Goal: Information Seeking & Learning: Learn about a topic

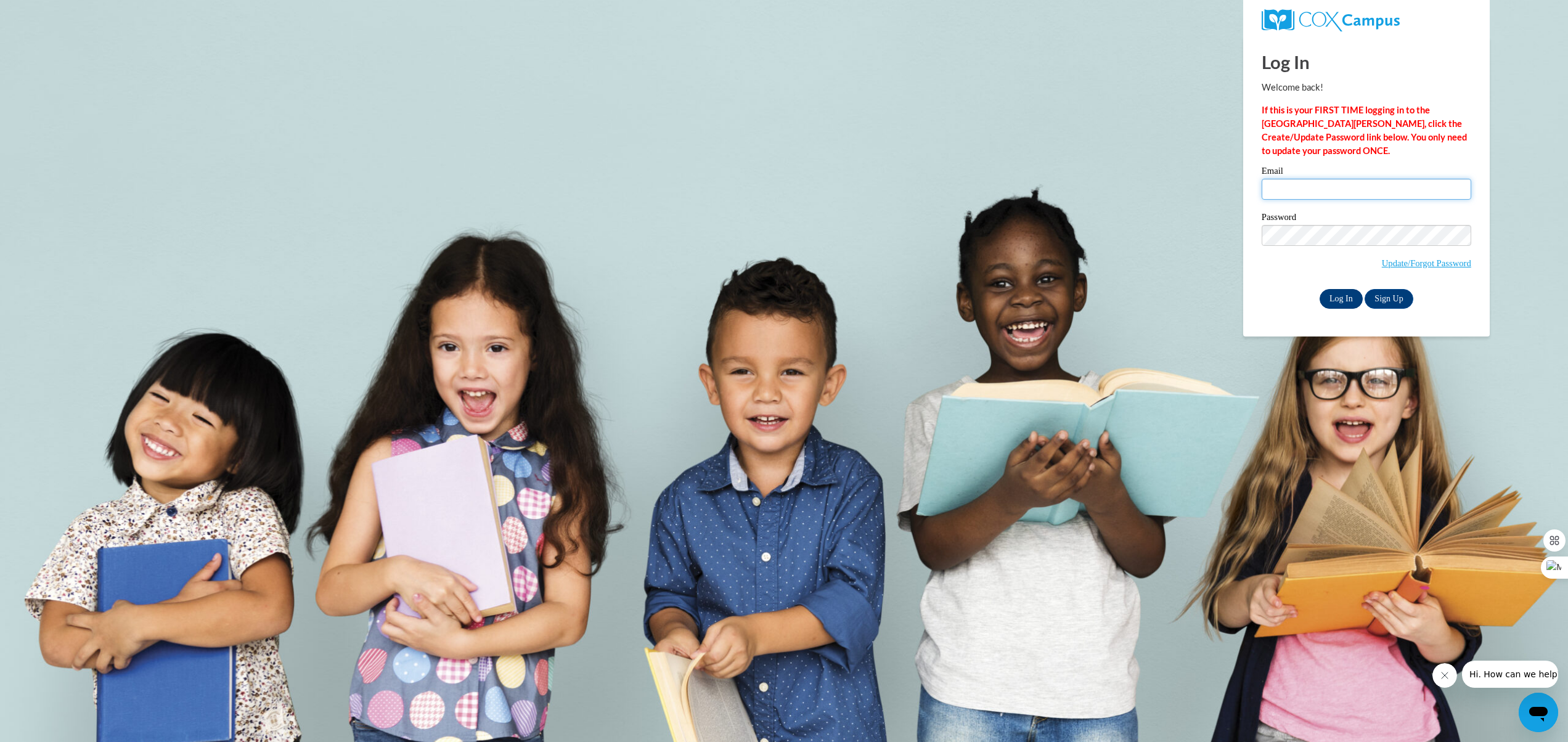
type input "C001899@muscogee.k12.ga.us"
click at [1328, 297] on input "Log In" at bounding box center [1341, 299] width 43 height 20
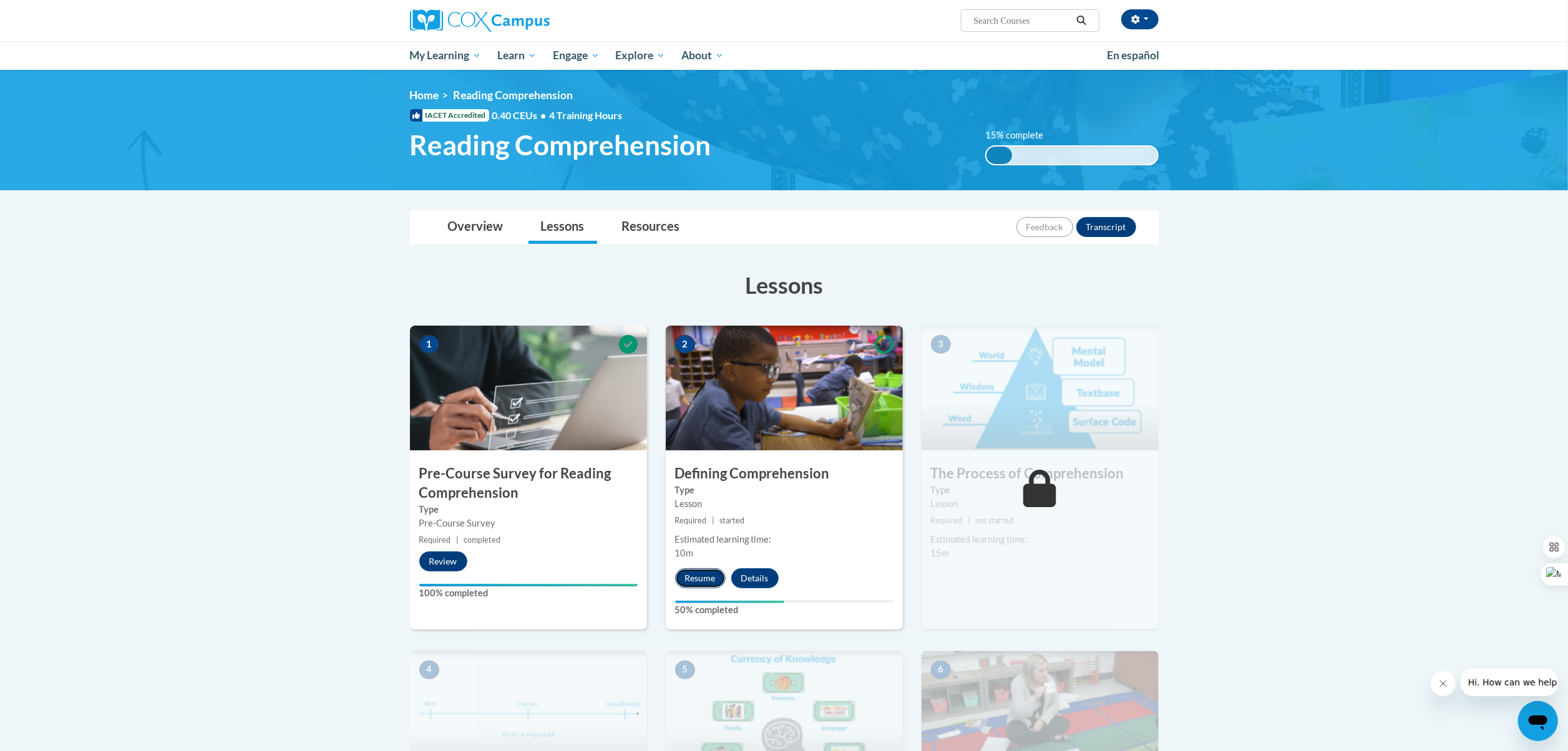
click at [699, 582] on button "Resume" at bounding box center [700, 578] width 50 height 20
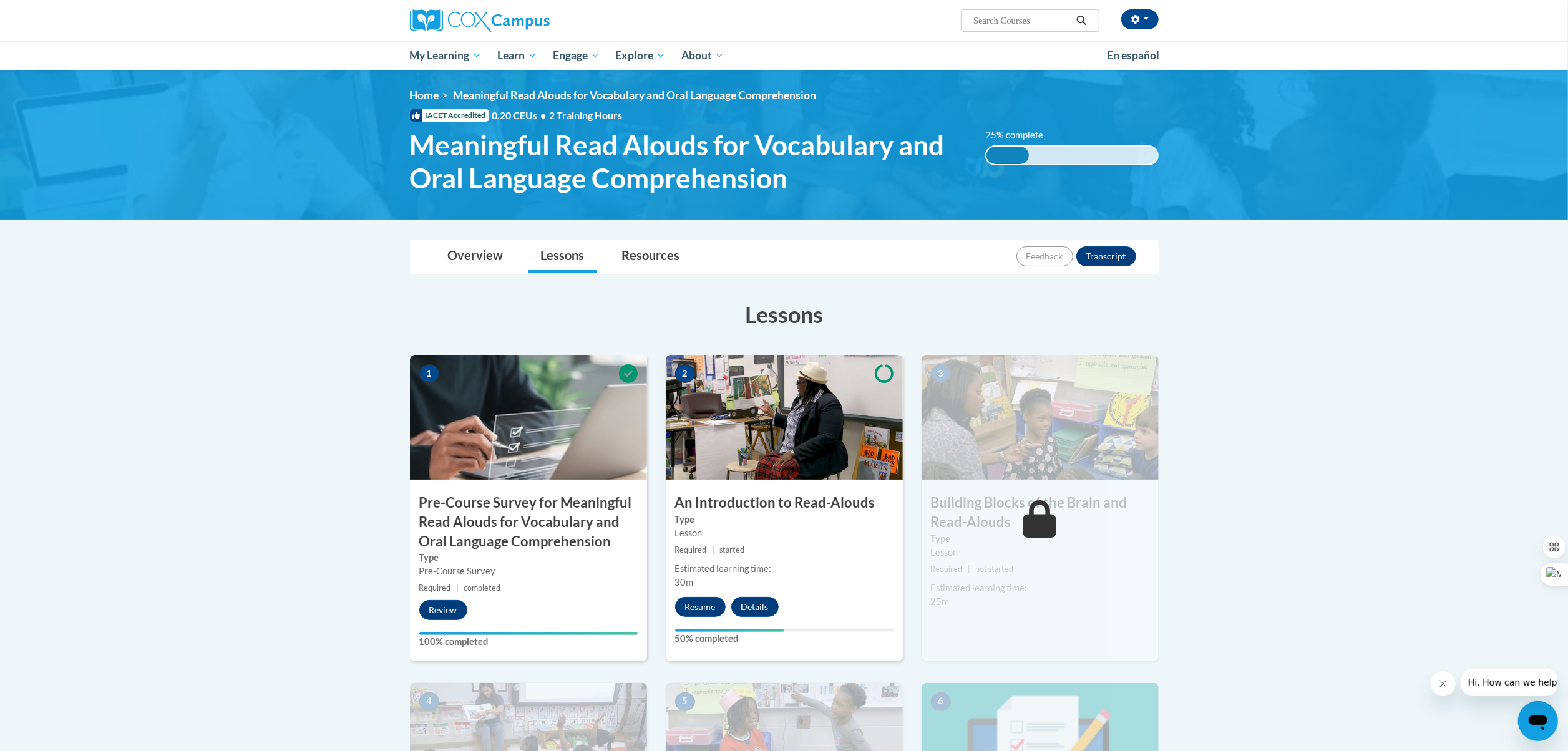
click at [760, 522] on label "Type" at bounding box center [784, 520] width 218 height 14
click at [702, 602] on button "Resume" at bounding box center [700, 607] width 50 height 20
click at [458, 82] on span "My Course Progress" at bounding box center [458, 79] width 98 height 13
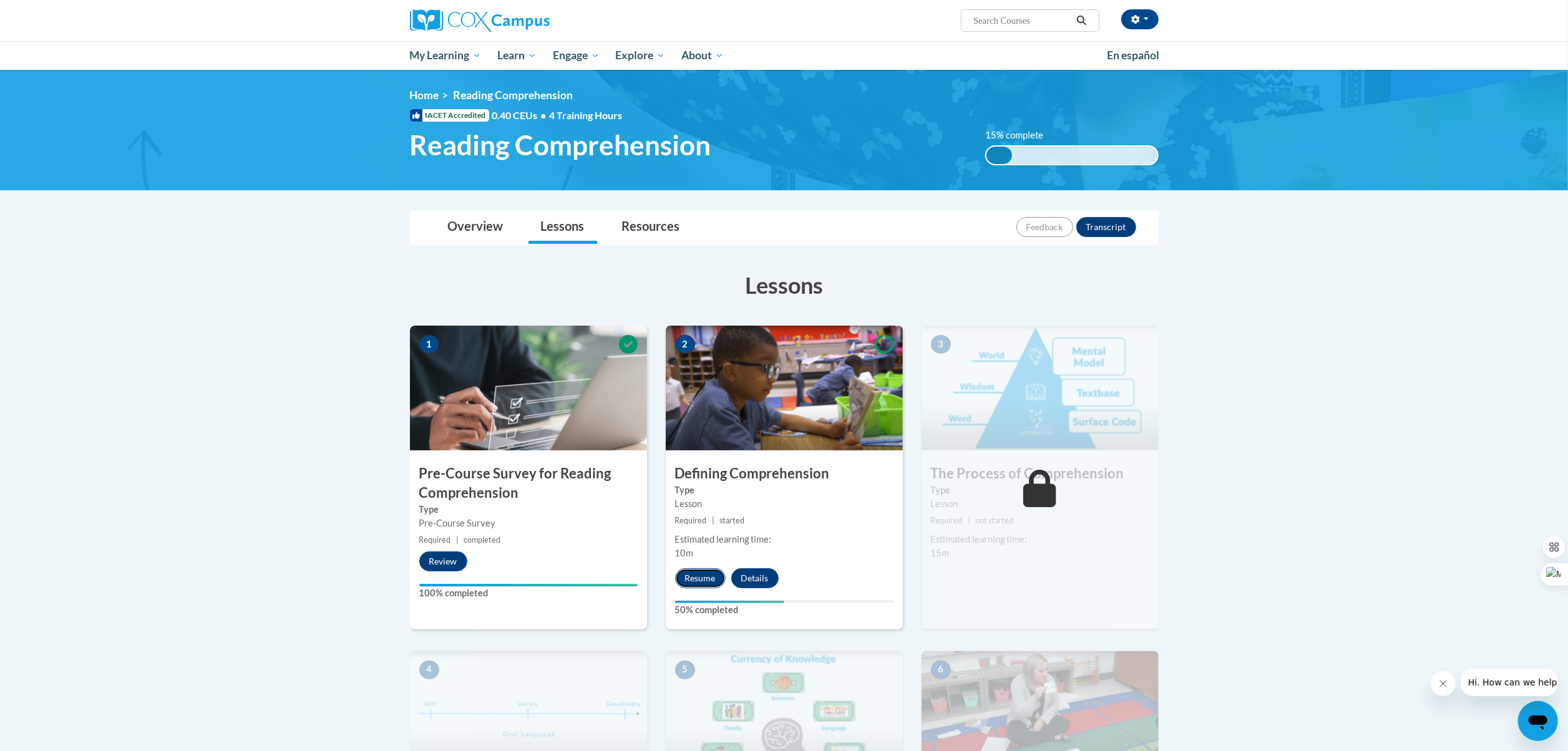
click at [706, 578] on button "Resume" at bounding box center [700, 578] width 50 height 20
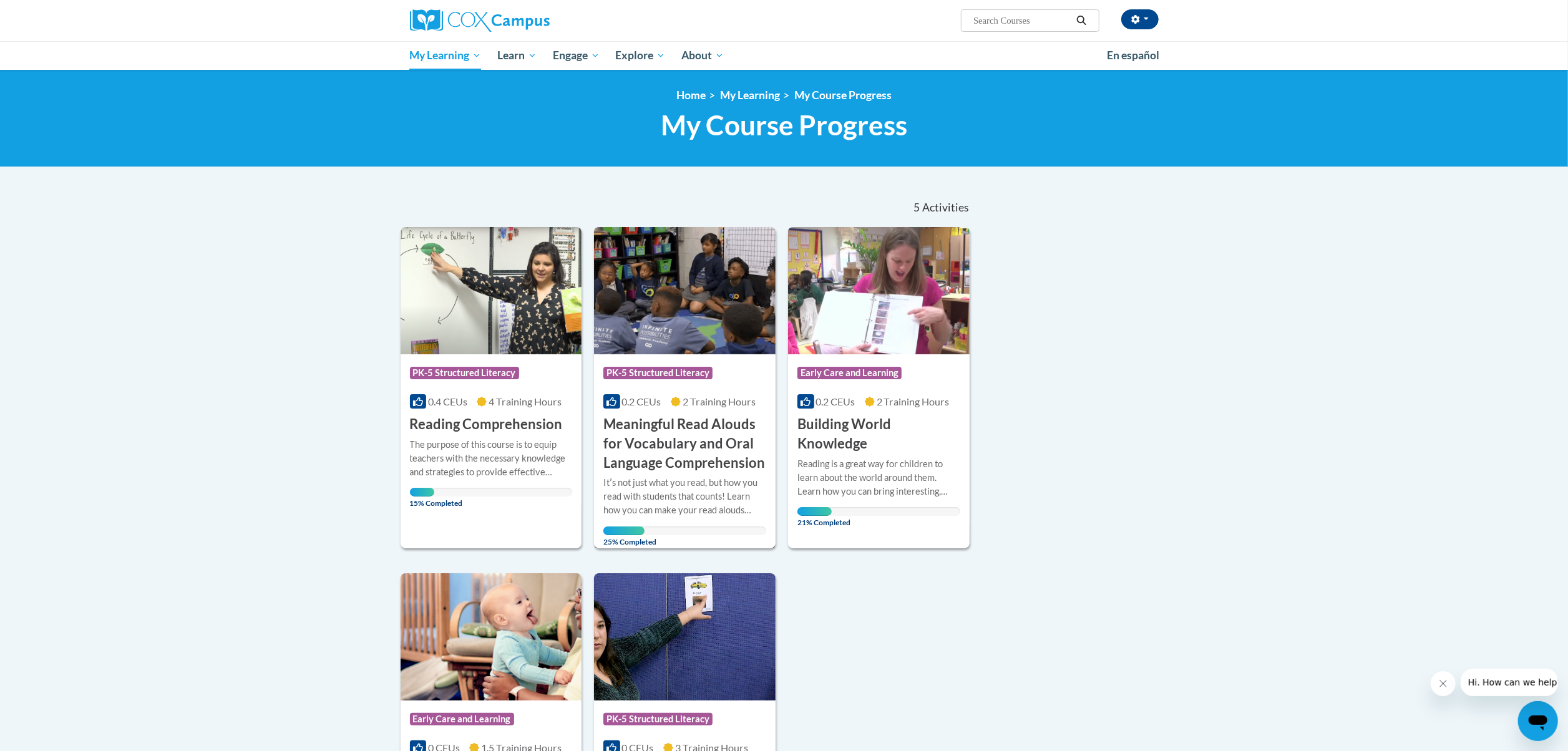
click at [647, 400] on span "0.2 CEUs" at bounding box center [641, 401] width 39 height 12
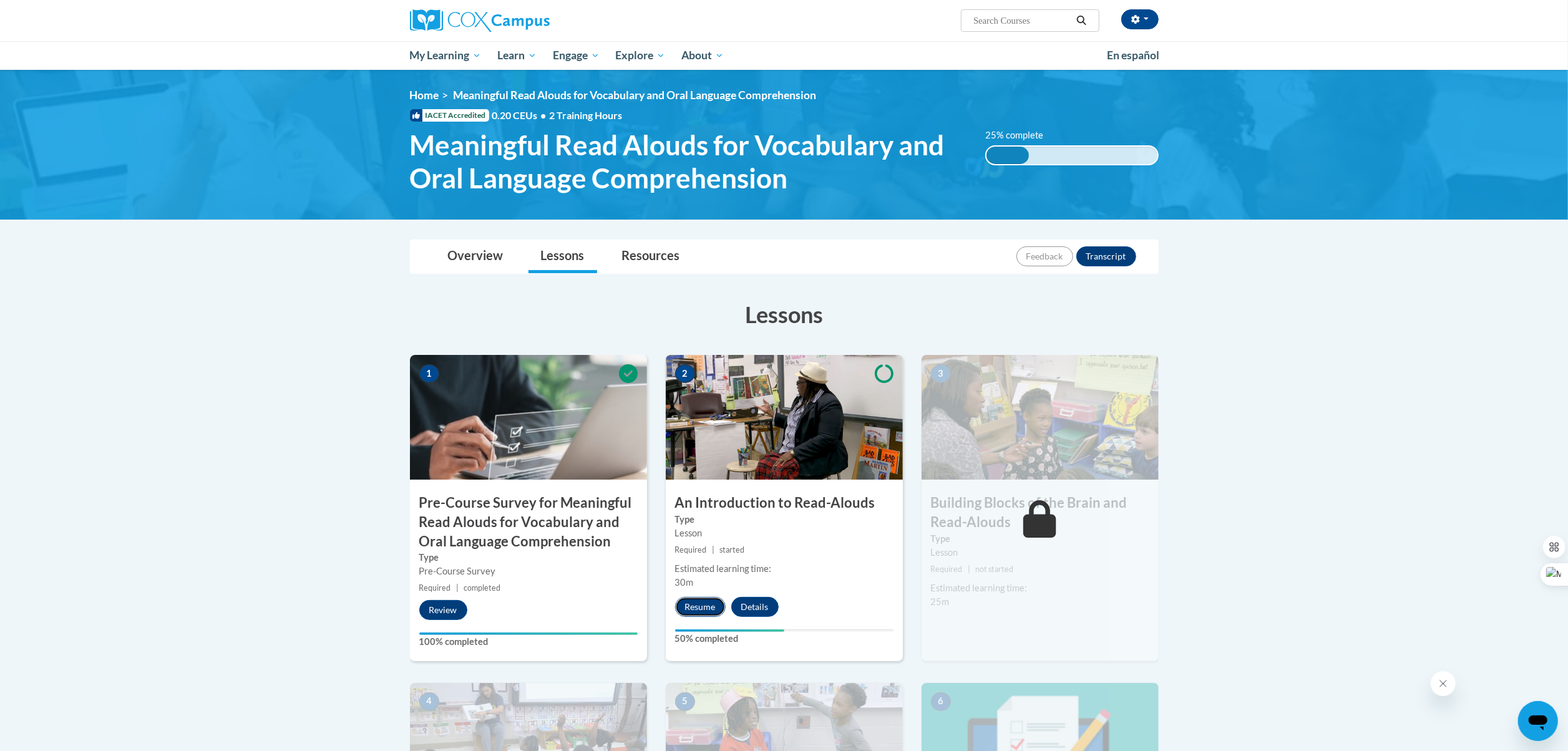
click at [695, 609] on button "Resume" at bounding box center [700, 607] width 50 height 20
